Goal: Use online tool/utility: Utilize a website feature to perform a specific function

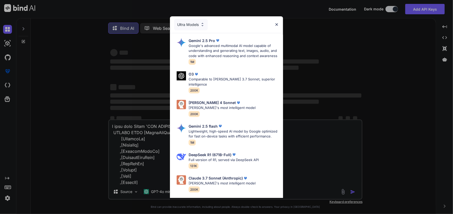
click at [314, 79] on div "Ultra Models Gemini 2.5 Pro Google's advanced multimodal AI model capable of un…" at bounding box center [226, 107] width 453 height 214
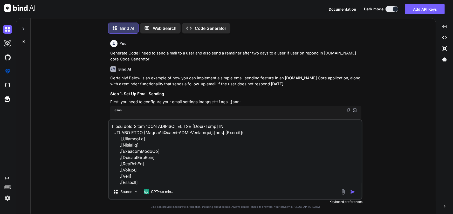
type textarea "x"
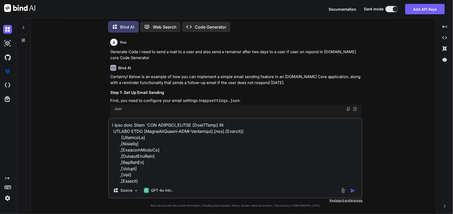
click at [185, 178] on textarea at bounding box center [235, 151] width 253 height 64
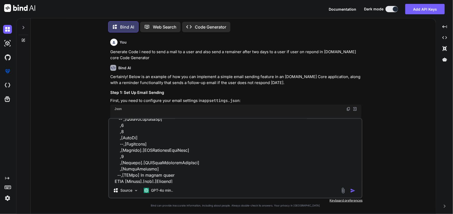
scroll to position [225, 0]
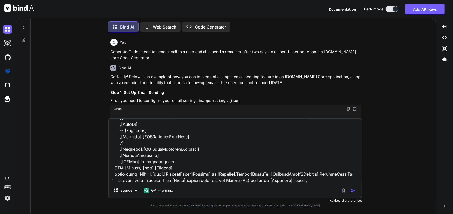
paste textarea "SELECT [Id] ,[FileId] ,[FileTypeId] ,[CustomPageId] ,[CustomPageStructureId] ,[…"
type textarea "SELECT [Id] ,[FileId] ,[FileTypeId] ,[CustomPageId] ,[CustomPageStructureId] ,[…"
type textarea "x"
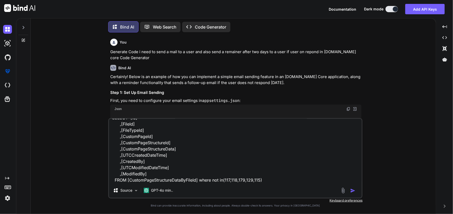
scroll to position [6, 0]
type textarea "SELECT [Id] ,[FileId] ,[FileTypeId] ,[CustomPageId] ,[CustomPageStructureId] ,[…"
click at [350, 189] on div at bounding box center [348, 191] width 17 height 6
click at [353, 190] on img "button" at bounding box center [352, 190] width 5 height 5
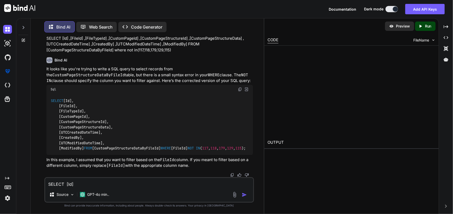
scroll to position [1035, 0]
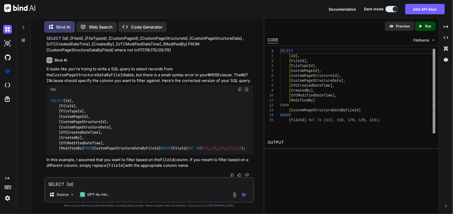
type textarea "x"
click at [47, 141] on div "SELECT [Id], [FileId], [FileTypeId], [CustomPageId], [CustomPageStructureId], […" at bounding box center [149, 124] width 207 height 61
